Goal: Task Accomplishment & Management: Use online tool/utility

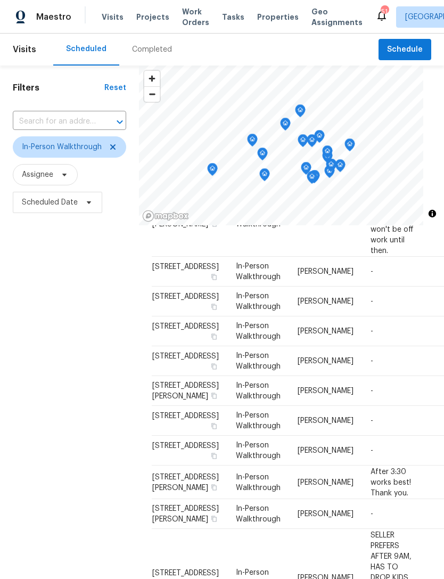
scroll to position [335, 0]
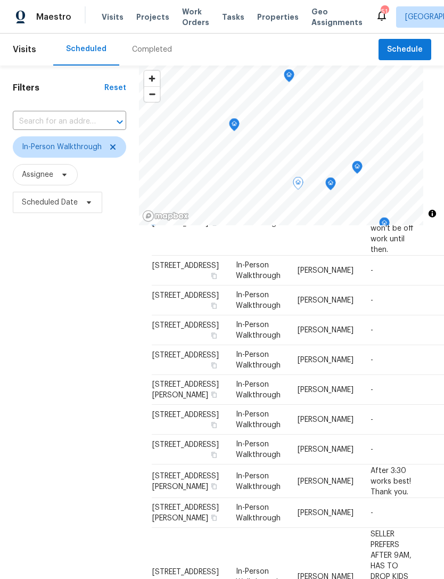
click at [0, 0] on icon at bounding box center [0, 0] width 0 height 0
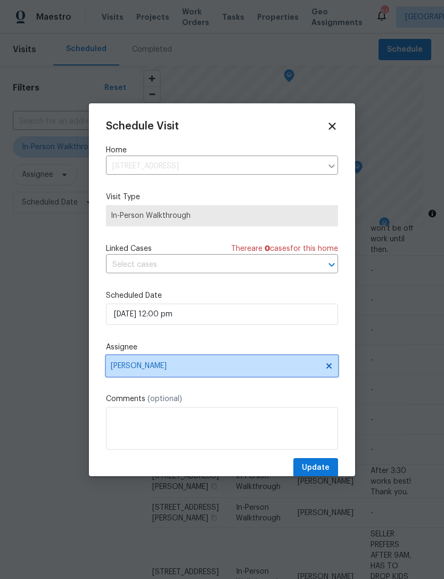
click at [154, 367] on span "[PERSON_NAME]" at bounding box center [215, 365] width 209 height 9
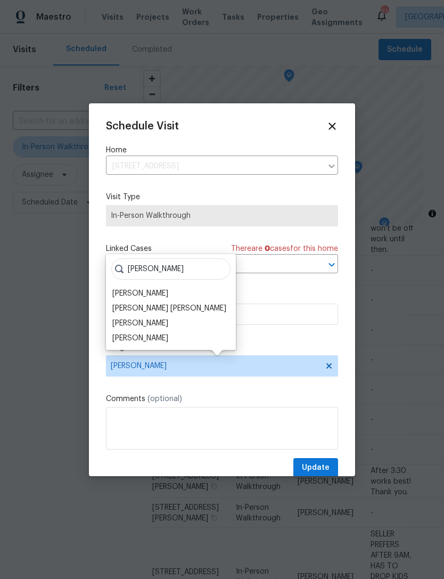
type input "Ali"
click at [143, 297] on div "[PERSON_NAME]" at bounding box center [140, 293] width 56 height 11
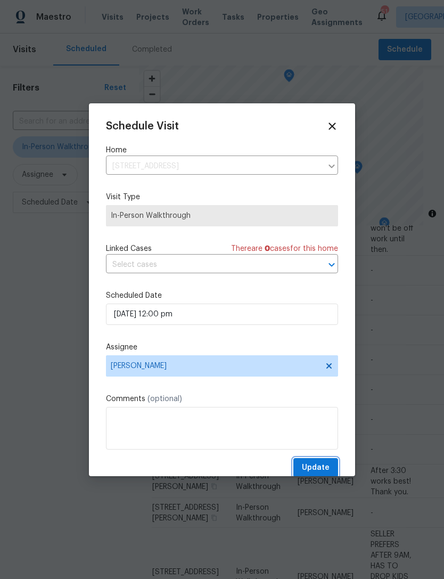
click at [330, 466] on button "Update" at bounding box center [315, 468] width 45 height 20
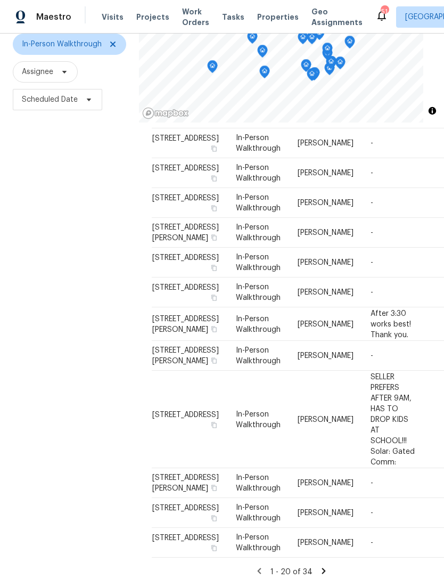
scroll to position [34, 0]
click at [325, 566] on icon at bounding box center [324, 571] width 10 height 10
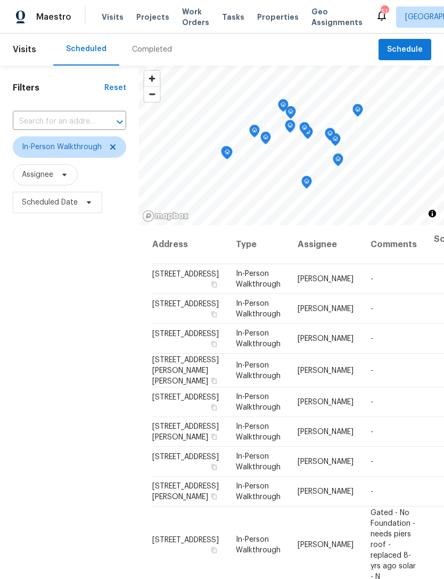
scroll to position [0, 0]
click at [23, 38] on span "Visits" at bounding box center [24, 49] width 23 height 23
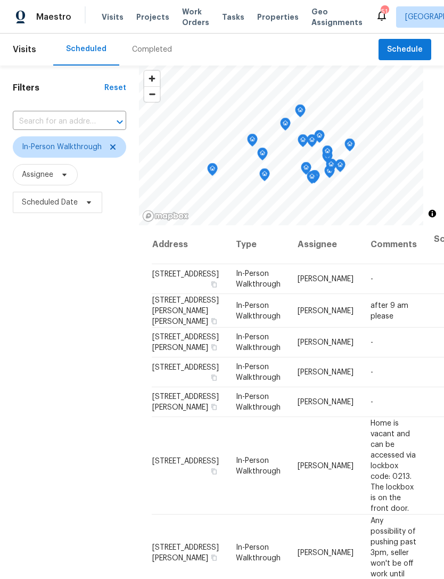
click at [168, 31] on div "Maestro Visits Projects Work Orders Tasks Properties Geo Assignments 51 Dallas …" at bounding box center [222, 17] width 444 height 34
click at [199, 13] on span "Work Orders" at bounding box center [195, 16] width 27 height 21
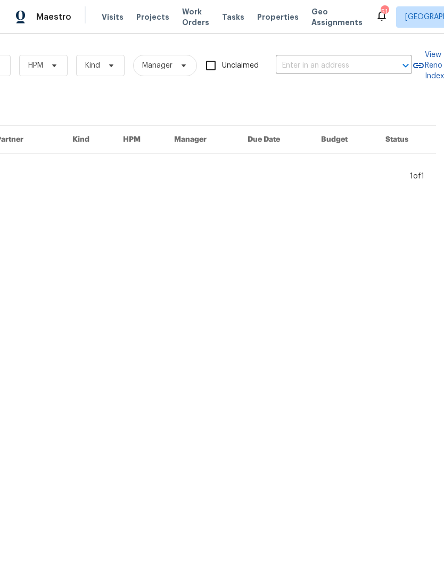
scroll to position [0, 175]
click at [345, 74] on input "text" at bounding box center [329, 65] width 106 height 17
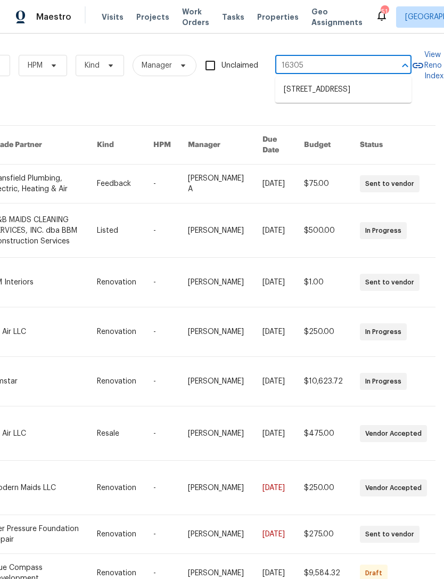
type input "16305"
click at [332, 87] on li "16305 Toledo Bend Ct, Prosper, TX 75078" at bounding box center [343, 90] width 136 height 18
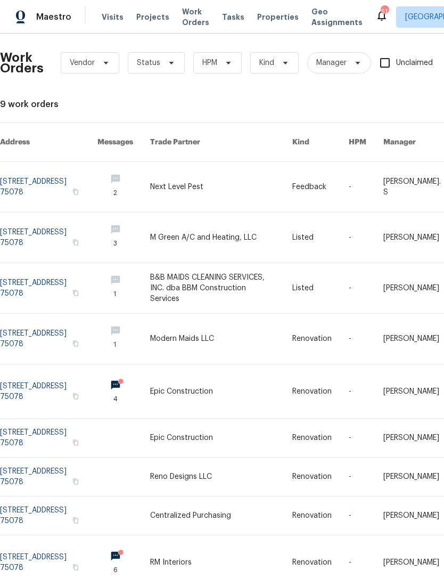
scroll to position [3, 0]
click at [56, 177] on link at bounding box center [48, 186] width 97 height 50
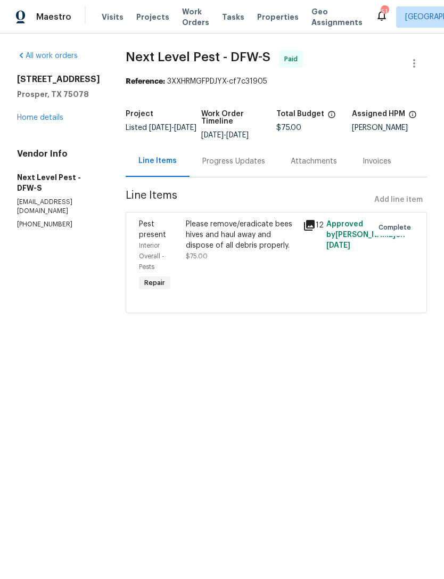
click at [44, 121] on link "Home details" at bounding box center [40, 117] width 46 height 7
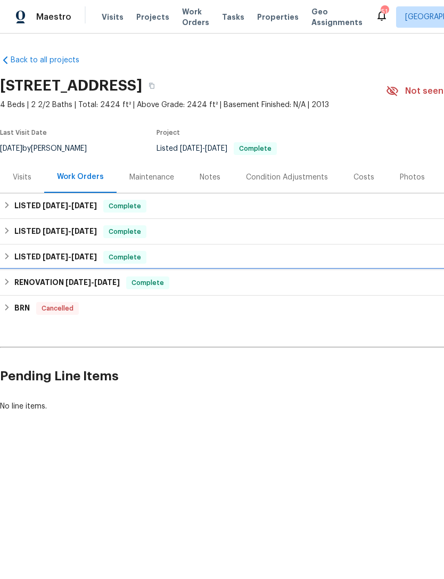
click at [90, 287] on h6 "RENOVATION 4/14/25 - 5/2/25" at bounding box center [66, 282] width 105 height 13
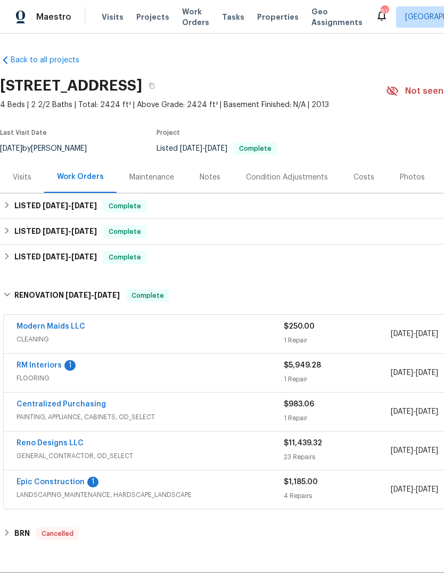
click at [51, 367] on link "RM Interiors" at bounding box center [39, 364] width 45 height 7
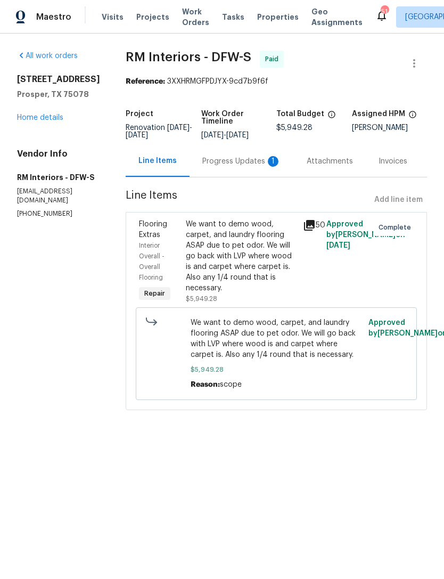
click at [48, 121] on div "16305 Toledo Bend Ct Prosper, TX 75078 Home details" at bounding box center [58, 98] width 83 height 49
click at [49, 121] on link "Home details" at bounding box center [40, 117] width 46 height 7
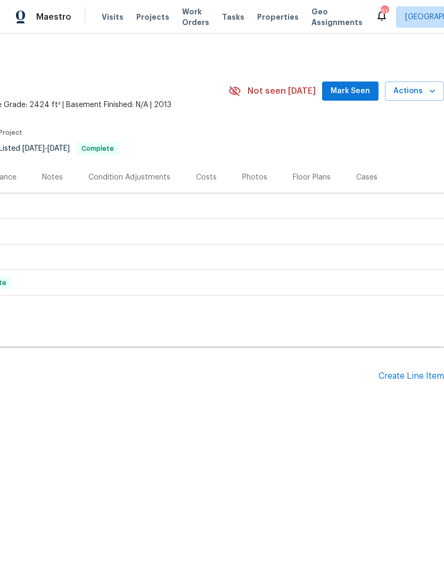
click at [425, 379] on div "Create Line Item" at bounding box center [410, 376] width 65 height 10
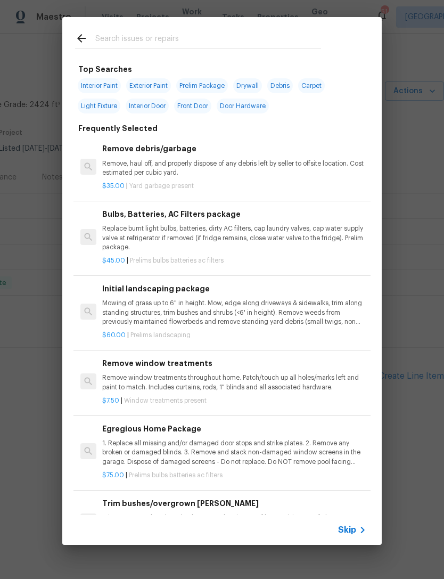
click at [273, 37] on input "text" at bounding box center [208, 40] width 226 height 16
type input "Sod"
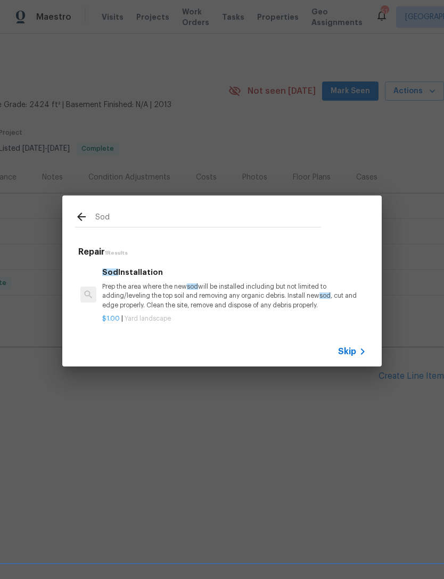
click at [176, 290] on p "Prep the area where the new sod will be installed including but not limited to …" at bounding box center [234, 295] width 264 height 27
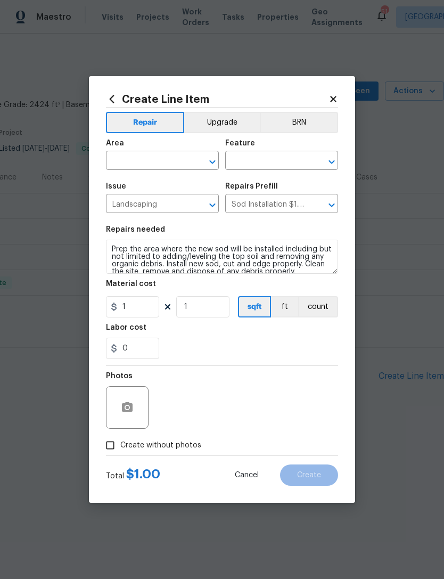
click at [168, 163] on input "text" at bounding box center [147, 161] width 83 height 17
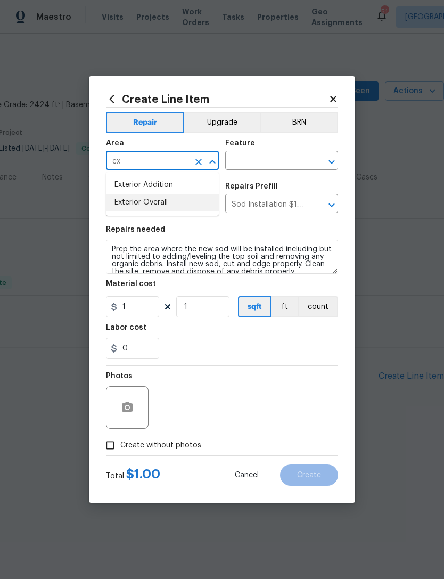
click at [202, 207] on li "Exterior Overall" at bounding box center [162, 203] width 113 height 18
type input "Exterior Overall"
click at [279, 160] on input "text" at bounding box center [266, 161] width 83 height 17
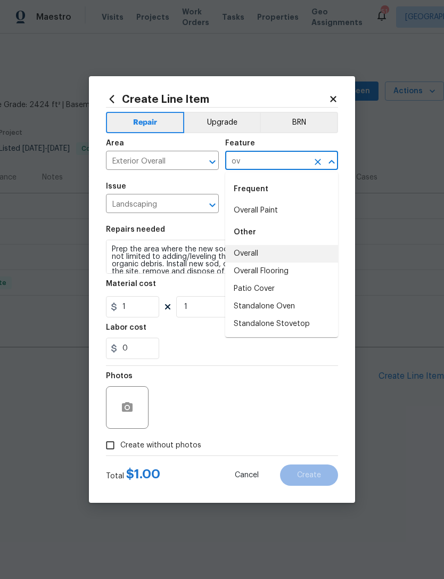
click at [263, 250] on li "Overall" at bounding box center [281, 254] width 113 height 18
type input "Overall"
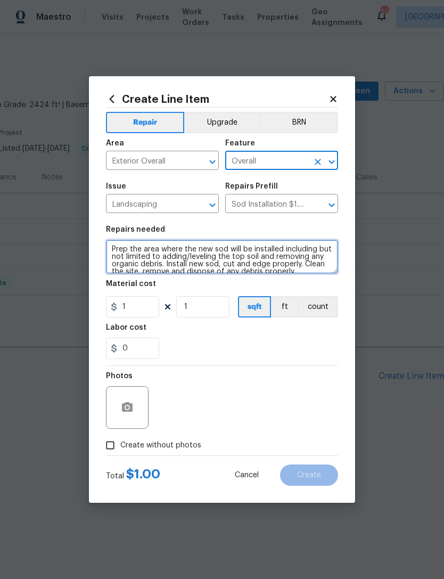
click at [114, 250] on textarea "Prep the area where the new sod will be installed including but not limited to …" at bounding box center [222, 257] width 232 height 34
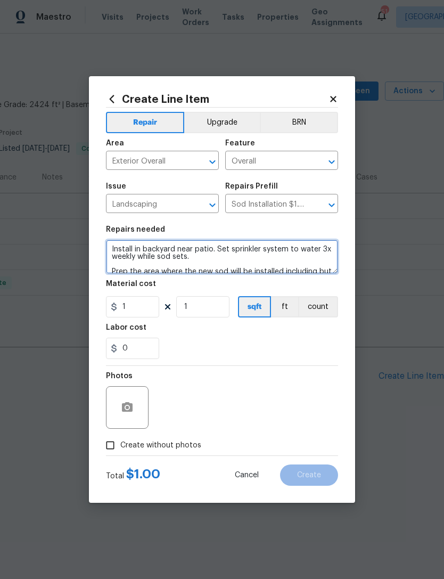
scroll to position [2, 0]
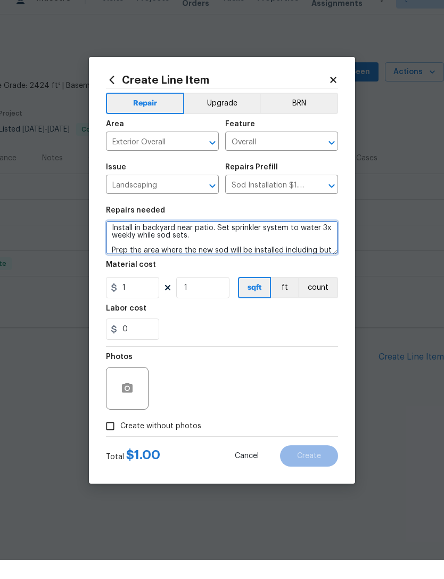
type textarea "Install in backyard near patio. Set sprinkler system to water 3x weekly while s…"
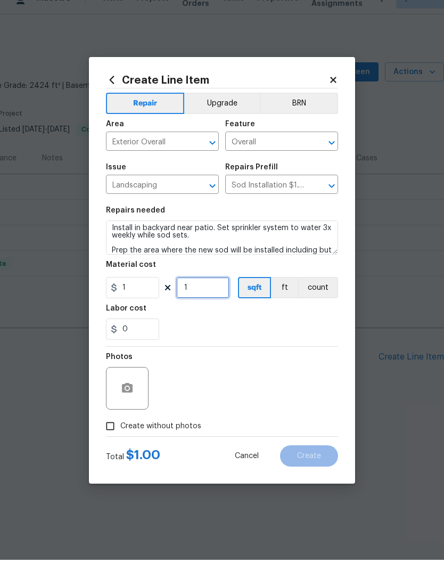
click at [205, 296] on input "1" at bounding box center [202, 306] width 53 height 21
type input "550"
click at [281, 388] on div "Photos" at bounding box center [222, 400] width 232 height 69
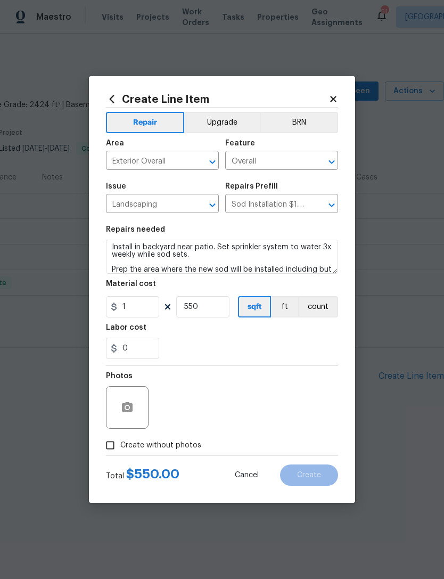
click at [164, 449] on span "Create without photos" at bounding box center [160, 445] width 81 height 11
click at [120, 449] on input "Create without photos" at bounding box center [110, 445] width 20 height 20
checkbox input "true"
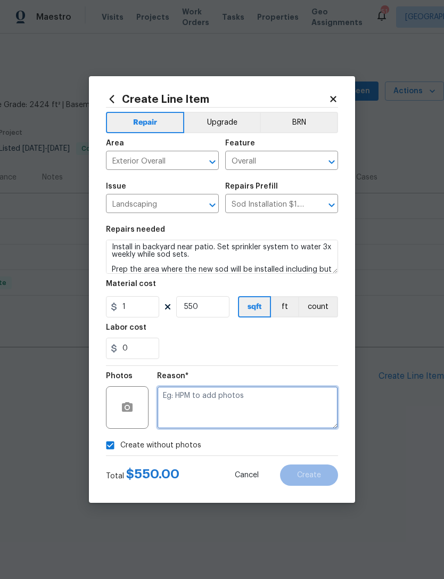
click at [234, 395] on textarea at bounding box center [247, 407] width 181 height 43
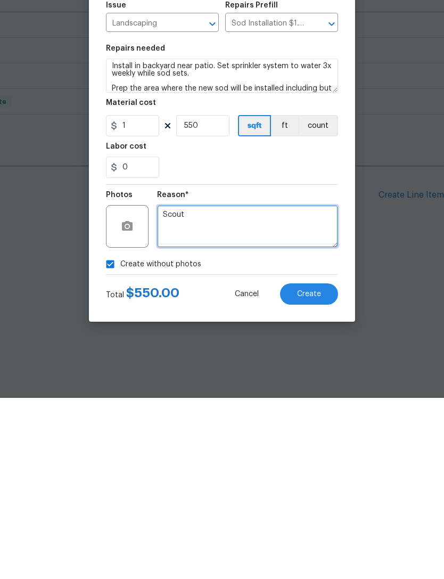
type textarea "Scout"
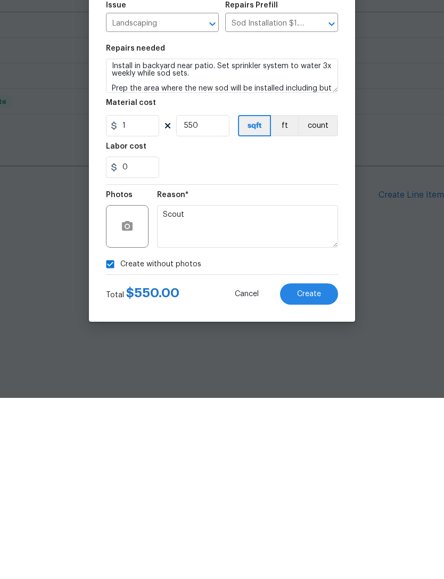
click at [322, 312] on div "Create Line Item Repair Upgrade BRN Area Exterior Overall ​ Feature Overall ​ I…" at bounding box center [222, 289] width 266 height 426
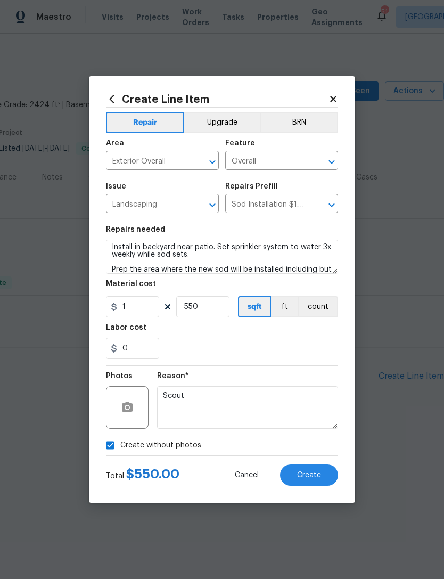
click at [306, 478] on span "Create" at bounding box center [309, 475] width 24 height 8
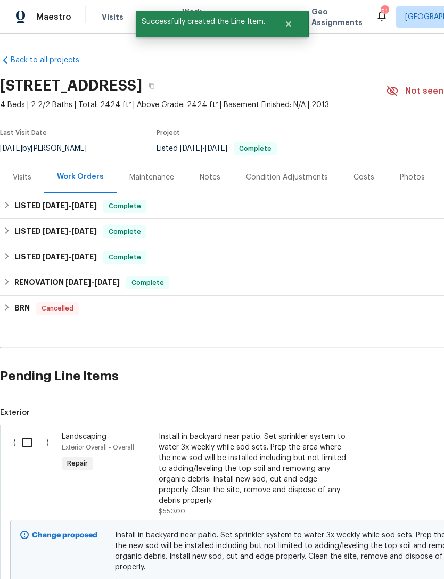
scroll to position [0, 0]
click at [21, 431] on input "checkbox" at bounding box center [31, 442] width 30 height 22
checkbox input "true"
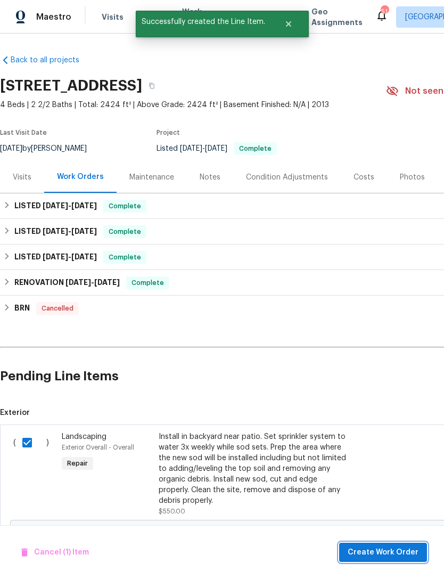
click at [358, 550] on span "Create Work Order" at bounding box center [383, 552] width 71 height 13
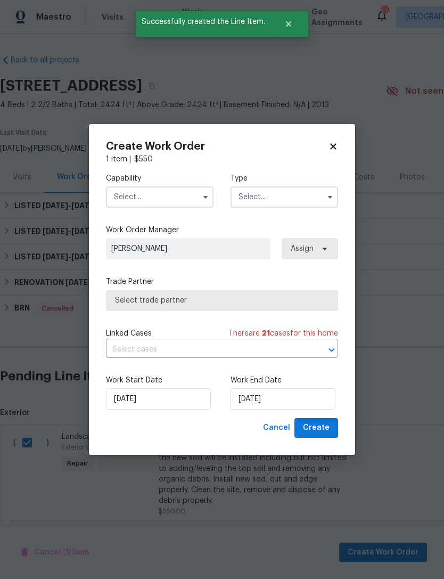
click at [190, 200] on input "text" at bounding box center [160, 196] width 108 height 21
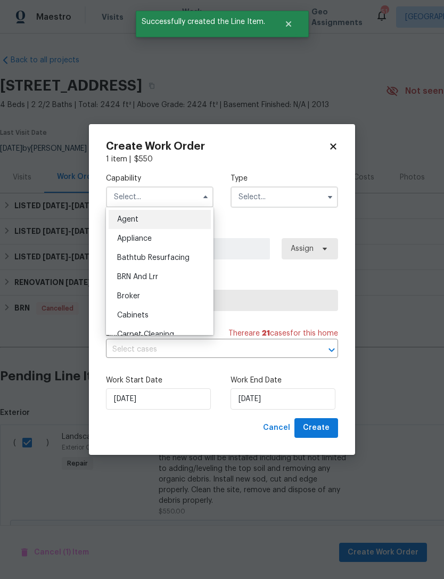
click at [171, 245] on div "Appliance" at bounding box center [160, 238] width 102 height 19
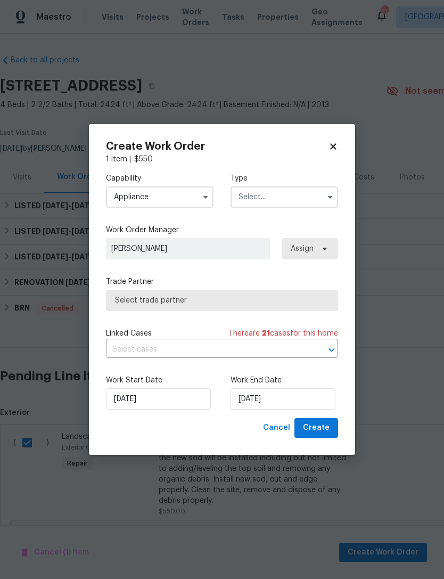
click at [171, 198] on input "Appliance" at bounding box center [160, 196] width 108 height 21
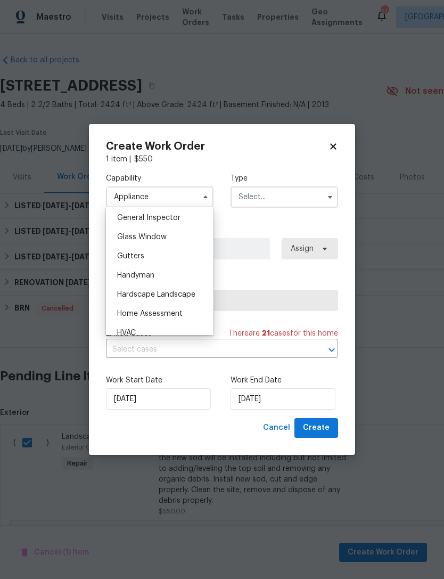
scroll to position [555, 0]
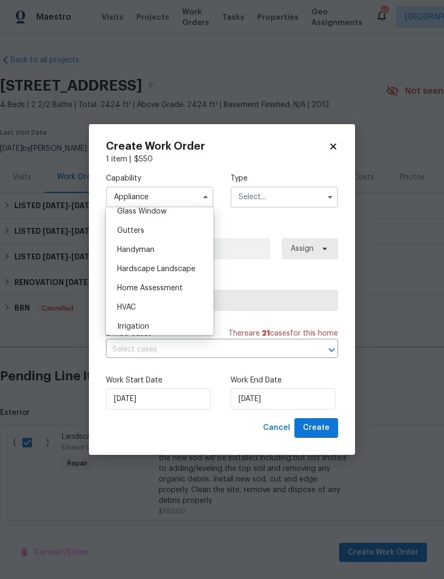
click at [190, 249] on div "Handyman" at bounding box center [160, 249] width 102 height 19
type input "Handyman"
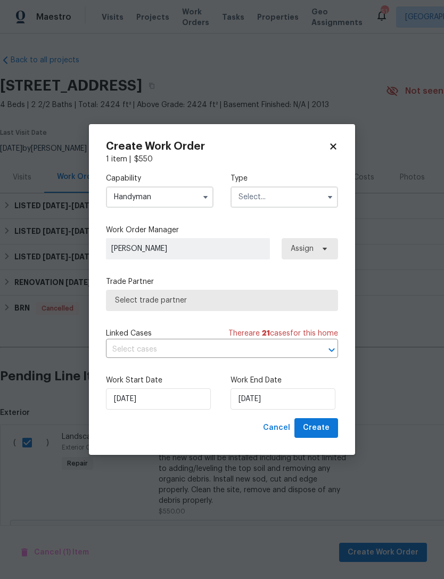
click at [285, 205] on input "text" at bounding box center [284, 196] width 108 height 21
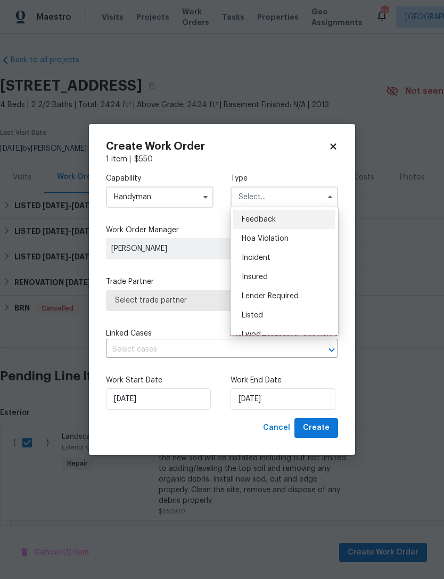
click at [283, 312] on div "Listed" at bounding box center [284, 315] width 102 height 19
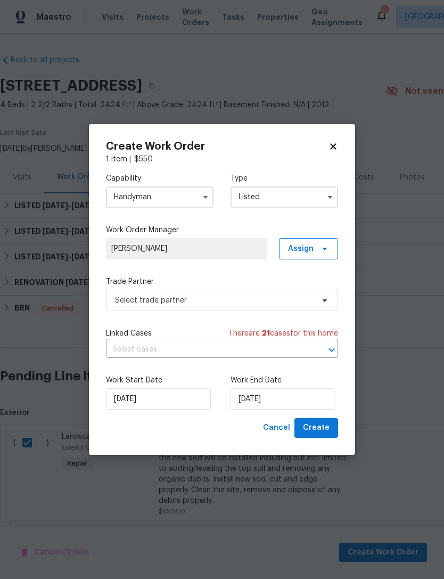
type input "Listed"
click at [313, 250] on span "Assign" at bounding box center [301, 248] width 26 height 11
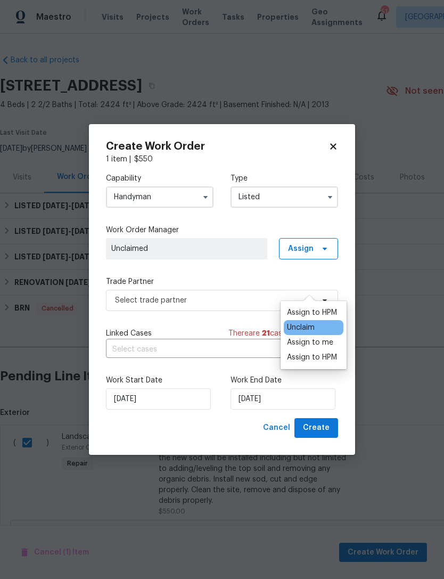
click at [299, 307] on div "Assign to HPM" at bounding box center [312, 312] width 50 height 11
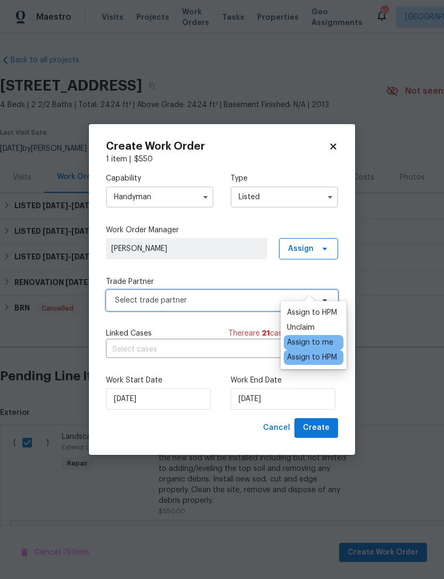
click at [227, 303] on span "Select trade partner" at bounding box center [214, 300] width 199 height 11
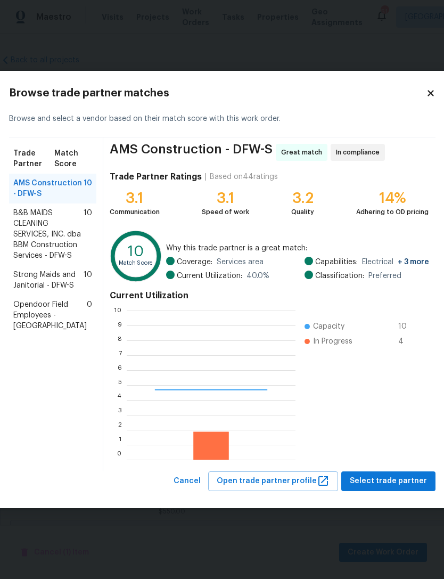
scroll to position [149, 169]
click at [38, 249] on span "B&B MAIDS CLEANING SERVICES, INC. dba BBM Construction Services - DFW-S" at bounding box center [48, 234] width 70 height 53
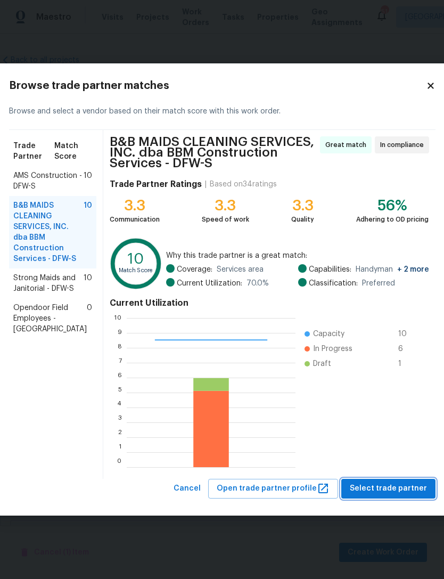
click at [381, 489] on span "Select trade partner" at bounding box center [388, 488] width 77 height 13
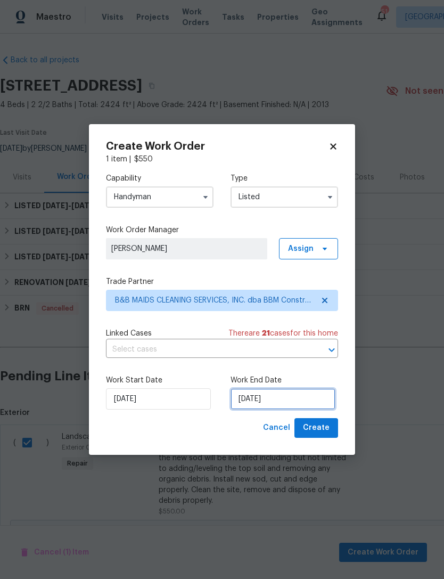
click at [287, 393] on input "10/6/2025" at bounding box center [282, 398] width 105 height 21
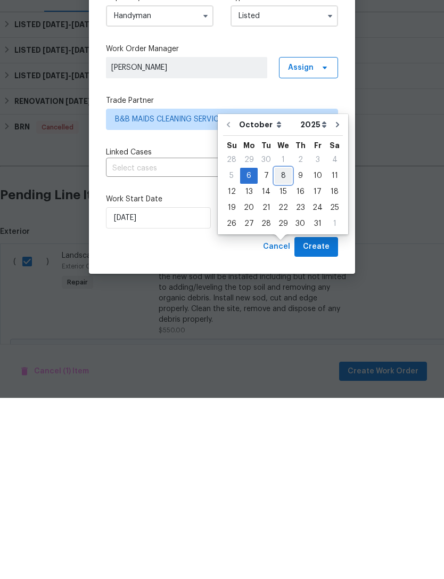
click at [276, 349] on div "8" at bounding box center [283, 356] width 17 height 15
type input "10/8/2025"
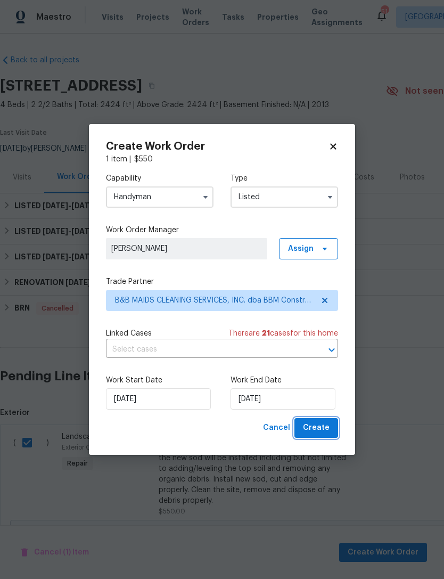
click at [325, 429] on span "Create" at bounding box center [316, 427] width 27 height 13
checkbox input "false"
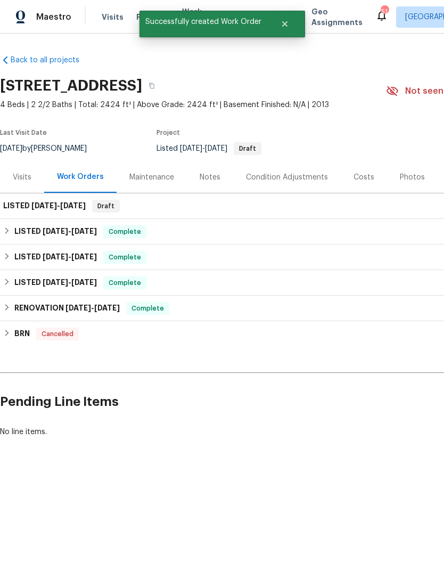
scroll to position [0, 0]
click at [47, 202] on span "10/6/25" at bounding box center [44, 205] width 26 height 7
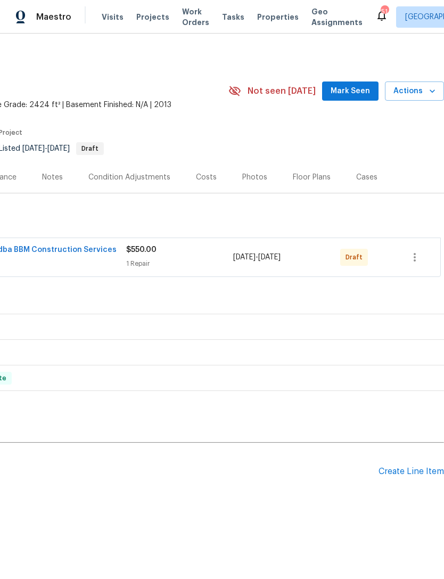
scroll to position [0, 158]
click at [411, 258] on icon "button" at bounding box center [414, 257] width 13 height 13
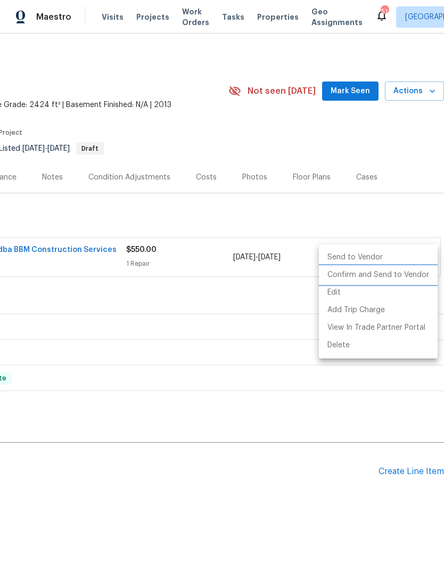
click at [409, 278] on li "Confirm and Send to Vendor" at bounding box center [378, 275] width 119 height 18
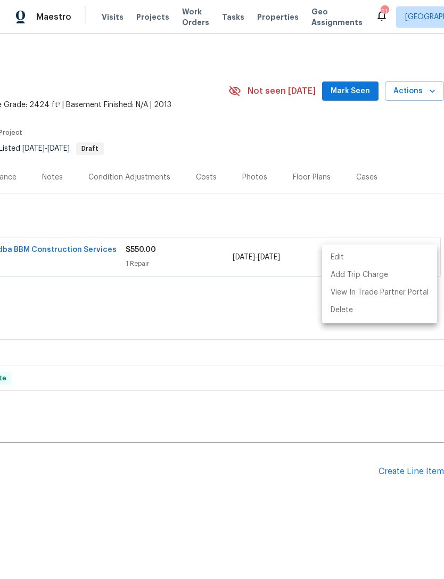
click at [182, 218] on div at bounding box center [222, 289] width 444 height 579
click at [182, 218] on div "Edit Add Trip Charge View In Trade Partner Portal Delete" at bounding box center [222, 289] width 444 height 579
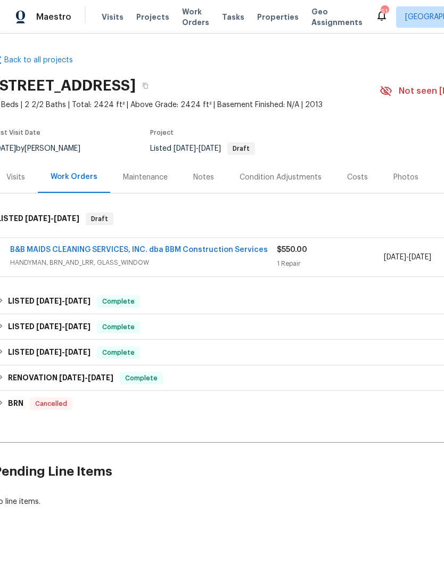
scroll to position [0, 15]
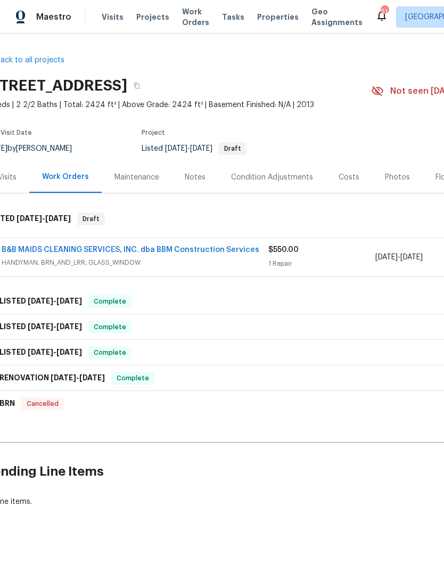
click at [175, 250] on link "B&B MAIDS CLEANING SERVICES, INC. dba BBM Construction Services" at bounding box center [131, 249] width 258 height 7
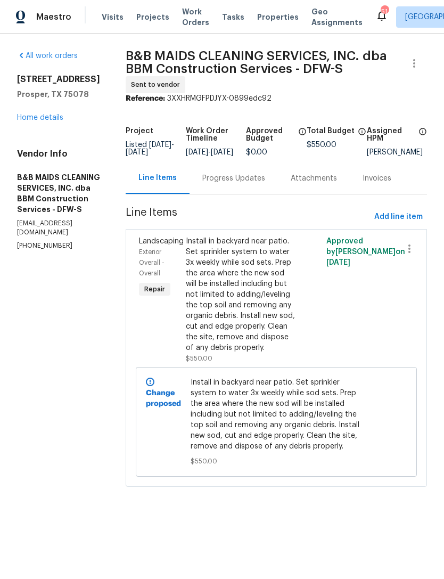
click at [232, 184] on div "Progress Updates" at bounding box center [234, 177] width 88 height 31
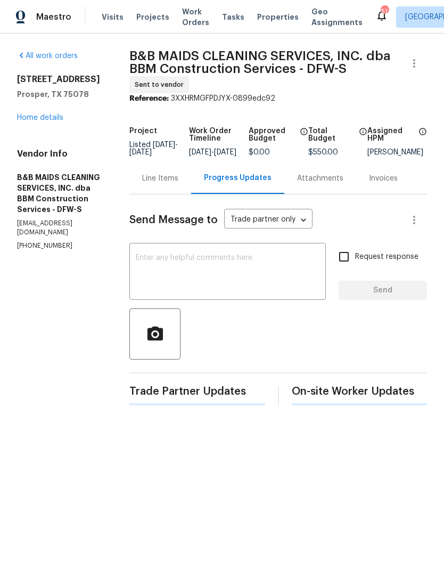
click at [291, 287] on textarea at bounding box center [228, 272] width 184 height 37
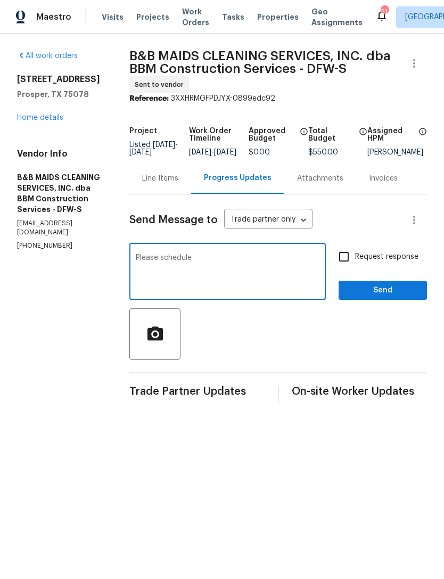
type textarea "Please schedule"
click at [383, 297] on span "Send" at bounding box center [382, 290] width 71 height 13
